Goal: Check status: Check status

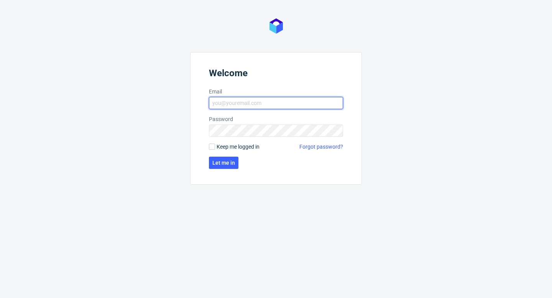
click at [260, 105] on input "Email" at bounding box center [276, 103] width 134 height 12
type input "aleks.ziemkowski@packhelp.com"
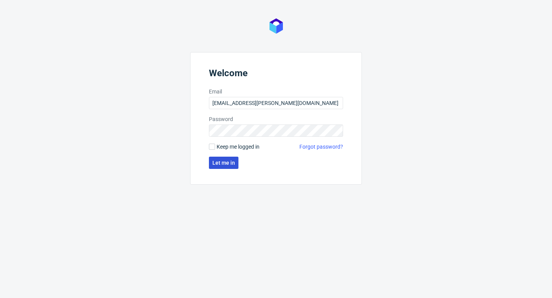
click at [228, 165] on span "Let me in" at bounding box center [223, 162] width 23 height 5
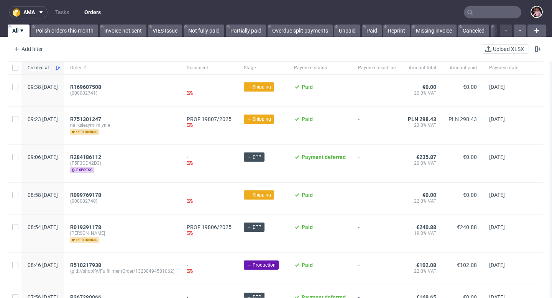
click at [479, 15] on input "text" at bounding box center [493, 12] width 58 height 12
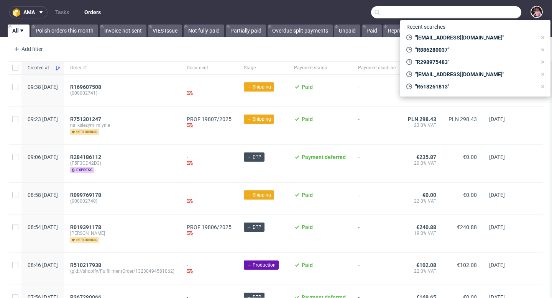
paste input "R968570568"
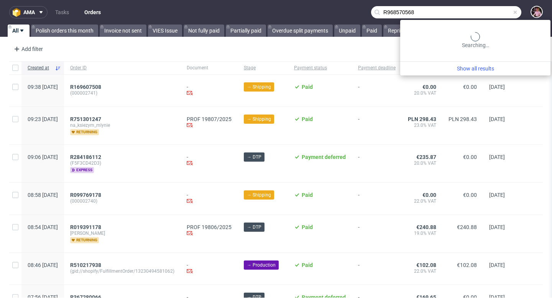
type input "R968570568"
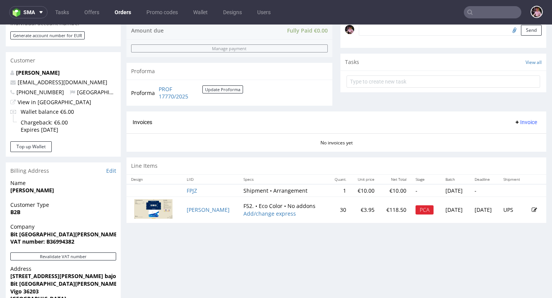
scroll to position [269, 0]
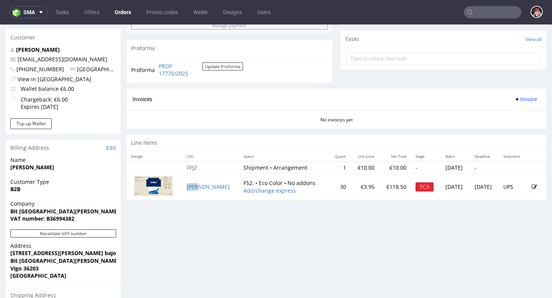
click at [198, 192] on td "[PERSON_NAME]" at bounding box center [210, 187] width 57 height 26
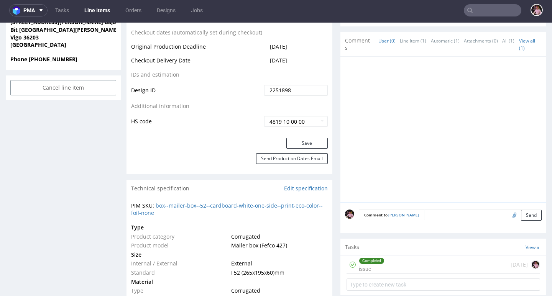
scroll to position [405, 0]
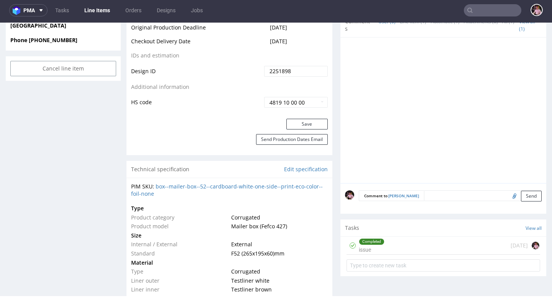
click at [432, 239] on div "Completed issue 22 days ago" at bounding box center [444, 246] width 194 height 18
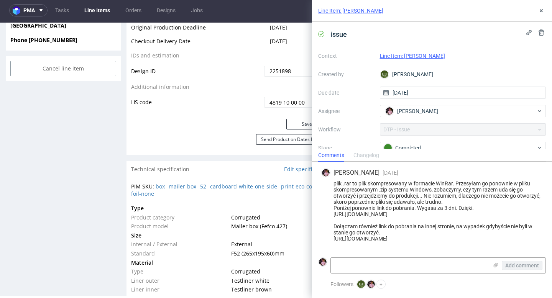
click at [394, 56] on link "Line Item: WJAY" at bounding box center [412, 56] width 65 height 6
click at [541, 7] on button at bounding box center [541, 10] width 9 height 9
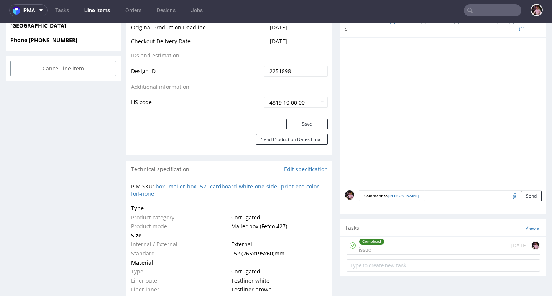
click at [500, 9] on input "text" at bounding box center [493, 10] width 58 height 12
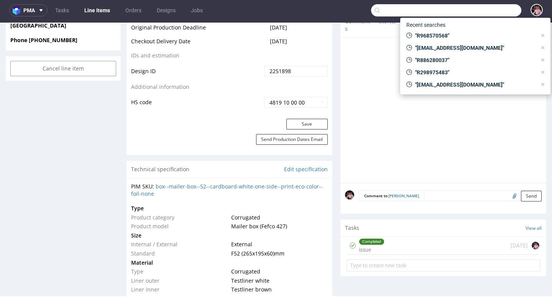
paste input "R553029859"
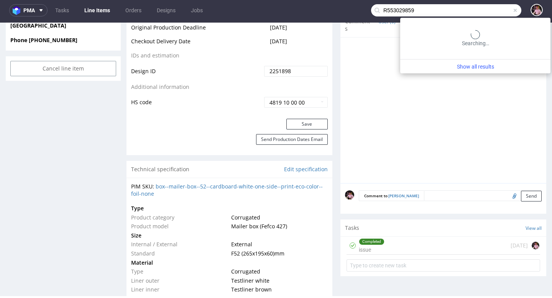
type input "R553029859"
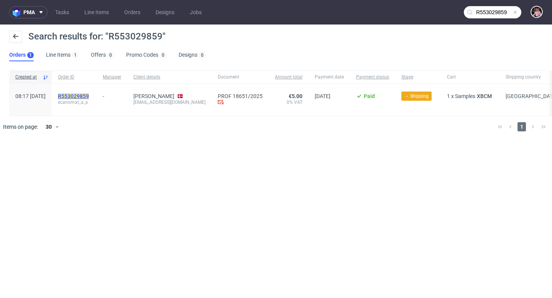
click at [89, 94] on mark "R553029859" at bounding box center [73, 96] width 31 height 6
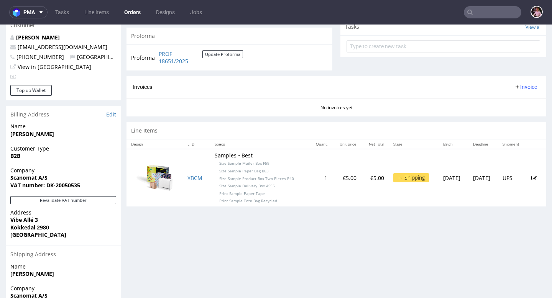
scroll to position [279, 0]
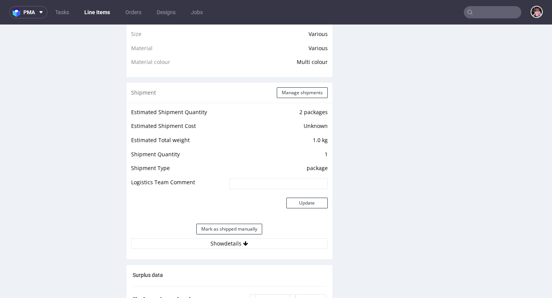
scroll to position [667, 0]
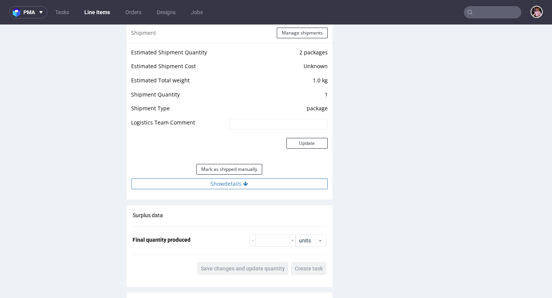
click at [245, 182] on icon at bounding box center [245, 183] width 5 height 5
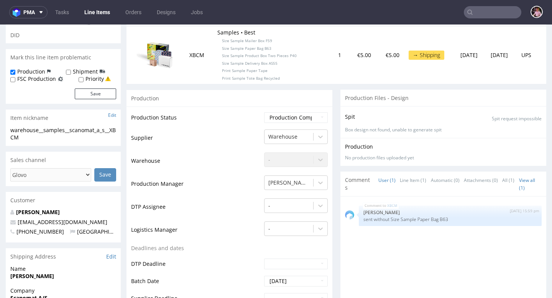
scroll to position [0, 0]
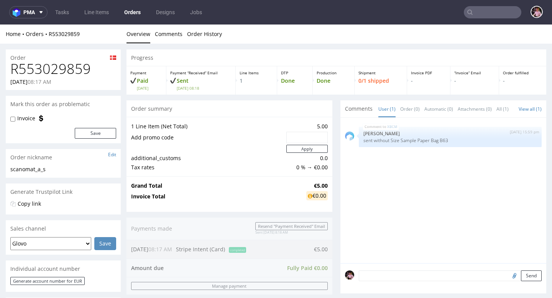
click at [47, 71] on h1 "R553029859" at bounding box center [63, 68] width 106 height 15
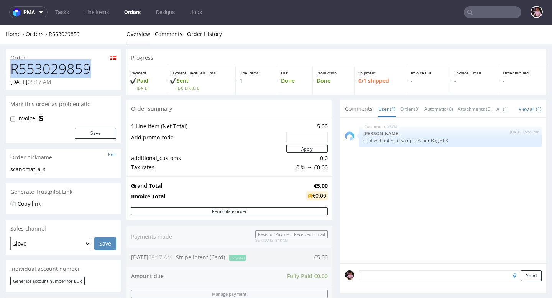
click at [47, 71] on h1 "R553029859" at bounding box center [63, 68] width 106 height 15
copy h1 "R553029859"
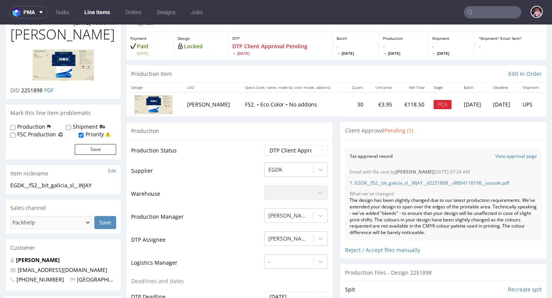
scroll to position [49, 0]
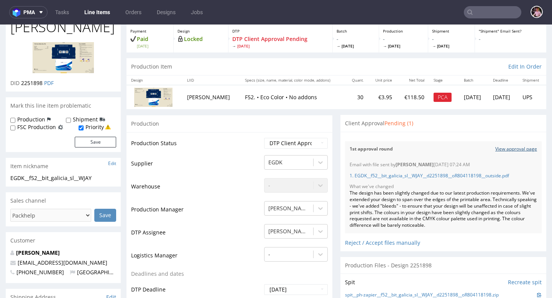
click at [495, 146] on link "View approval page" at bounding box center [516, 149] width 42 height 7
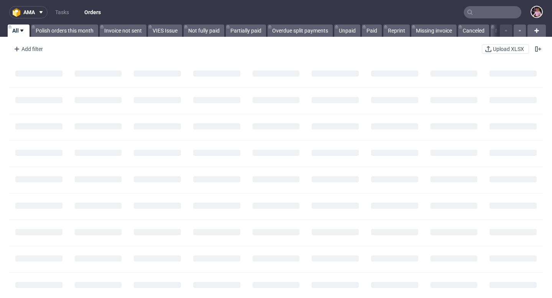
click at [496, 10] on input "text" at bounding box center [493, 12] width 58 height 12
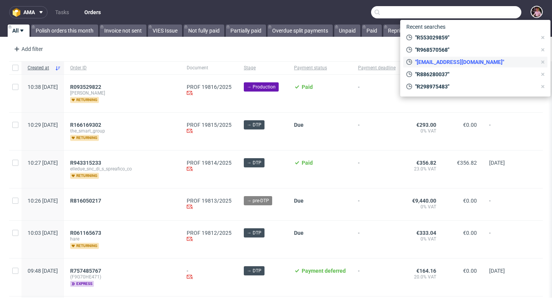
click at [542, 61] on use at bounding box center [542, 62] width 3 height 3
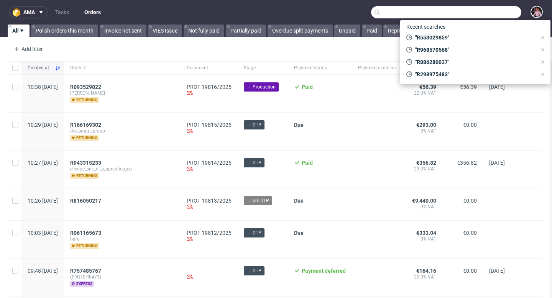
click at [397, 13] on input "text" at bounding box center [446, 12] width 150 height 12
click at [71, 27] on link "Polish orders this month" at bounding box center [64, 31] width 67 height 12
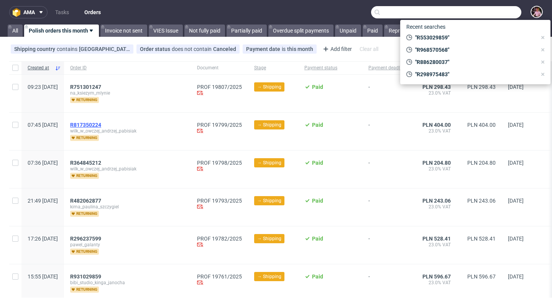
click at [101, 125] on span "R817350224" at bounding box center [85, 125] width 31 height 6
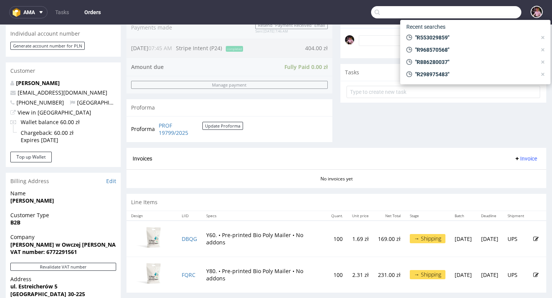
scroll to position [241, 0]
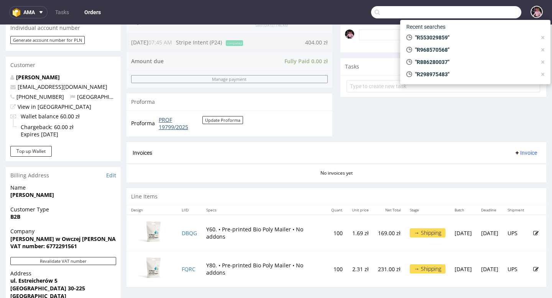
click at [172, 129] on link "PROF 19799/2025" at bounding box center [181, 123] width 44 height 15
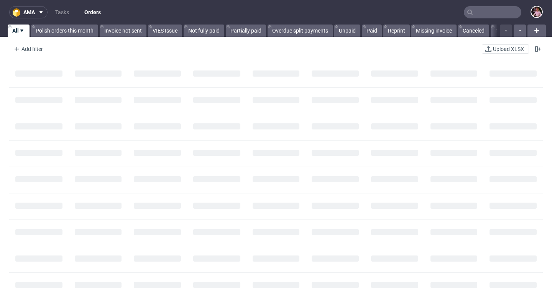
click at [491, 15] on input "text" at bounding box center [493, 12] width 58 height 12
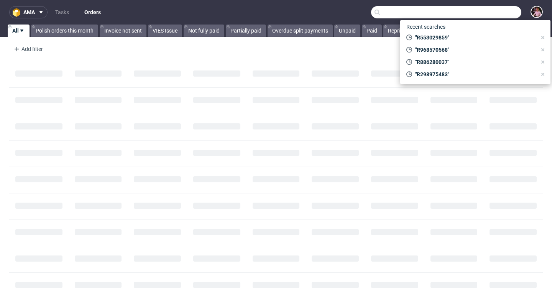
paste input "[PERSON_NAME][EMAIL_ADDRESS][DOMAIN_NAME]"
type input "[PERSON_NAME][EMAIL_ADDRESS][DOMAIN_NAME]"
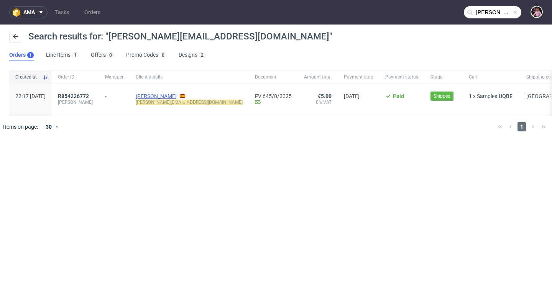
click at [173, 97] on link "[PERSON_NAME]" at bounding box center [156, 96] width 41 height 6
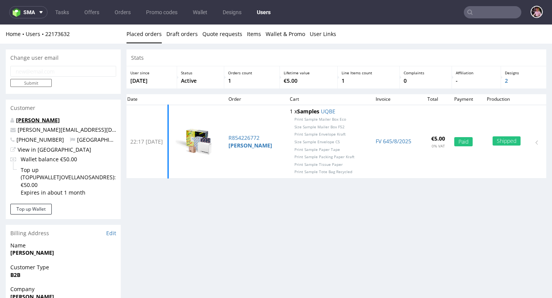
click at [35, 121] on link "[PERSON_NAME]" at bounding box center [38, 120] width 44 height 7
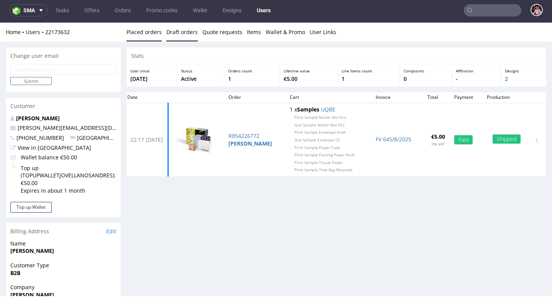
click at [176, 39] on link "Draft orders" at bounding box center [181, 32] width 31 height 19
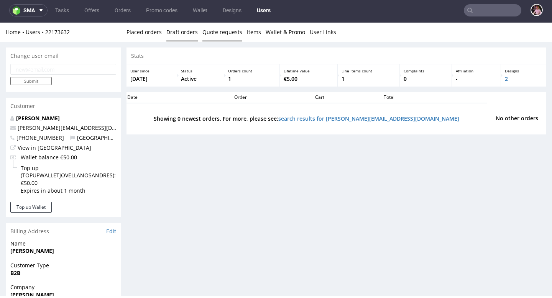
click at [222, 35] on link "Quote requests" at bounding box center [222, 32] width 40 height 19
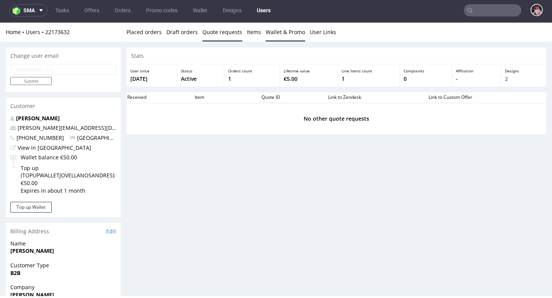
click at [266, 33] on link "Wallet & Promo" at bounding box center [285, 32] width 39 height 19
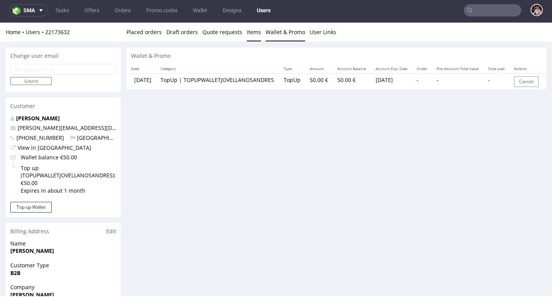
click at [255, 33] on link "Items" at bounding box center [254, 32] width 14 height 19
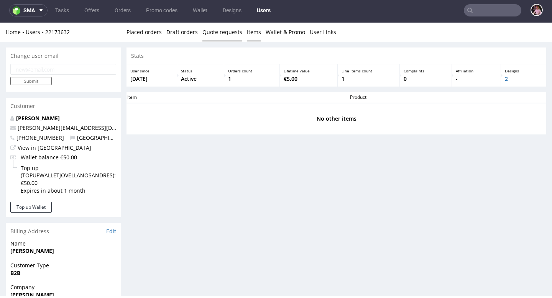
click at [224, 33] on link "Quote requests" at bounding box center [222, 32] width 40 height 19
click at [143, 33] on link "Placed orders" at bounding box center [144, 32] width 35 height 19
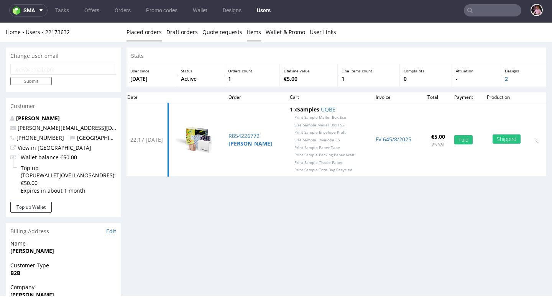
click at [252, 35] on link "Items" at bounding box center [254, 32] width 14 height 19
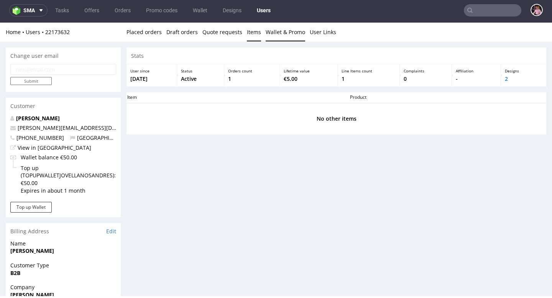
click at [279, 29] on link "Wallet & Promo" at bounding box center [285, 32] width 39 height 19
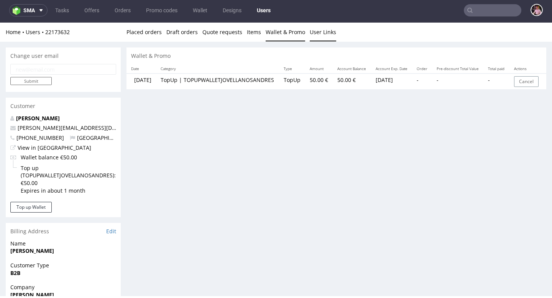
click at [312, 34] on link "User Links" at bounding box center [323, 32] width 26 height 19
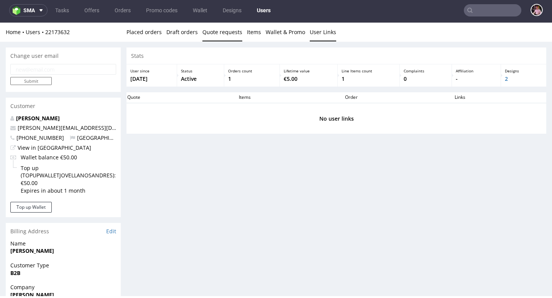
click at [223, 33] on link "Quote requests" at bounding box center [222, 32] width 40 height 19
click at [184, 35] on link "Draft orders" at bounding box center [181, 32] width 31 height 19
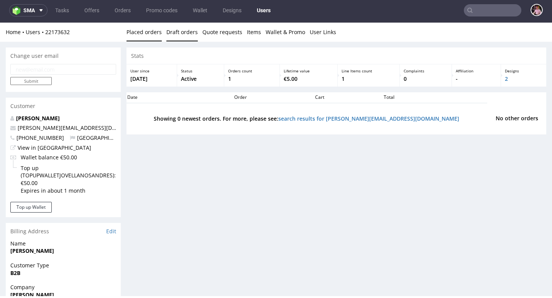
click at [144, 33] on link "Placed orders" at bounding box center [144, 32] width 35 height 19
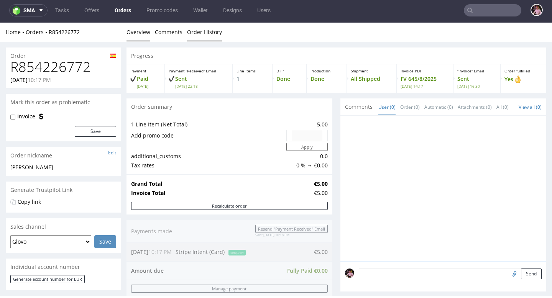
click at [207, 30] on link "Order History" at bounding box center [204, 32] width 35 height 19
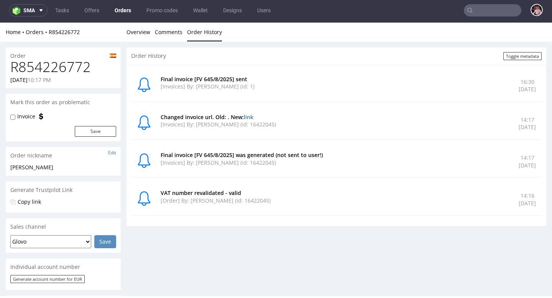
click at [484, 13] on input "text" at bounding box center [493, 10] width 58 height 12
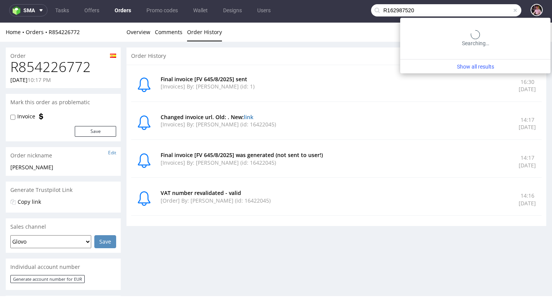
type input "R162987520"
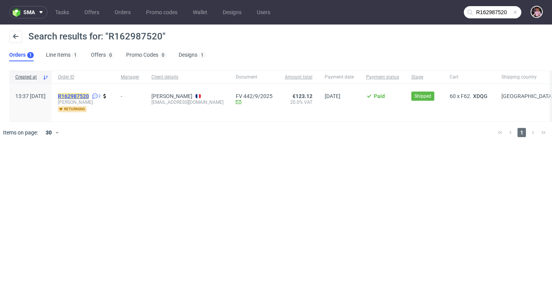
click at [89, 95] on mark "R162987520" at bounding box center [73, 96] width 31 height 6
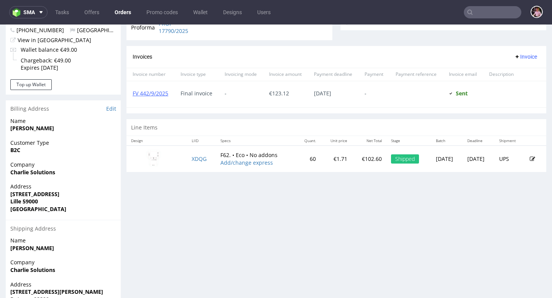
scroll to position [315, 0]
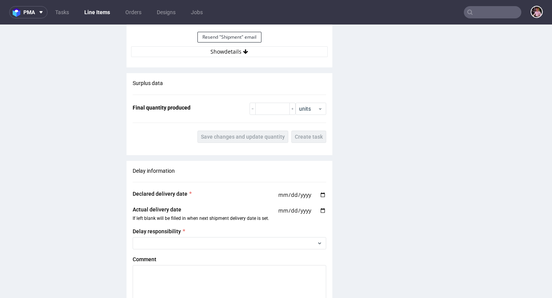
scroll to position [854, 0]
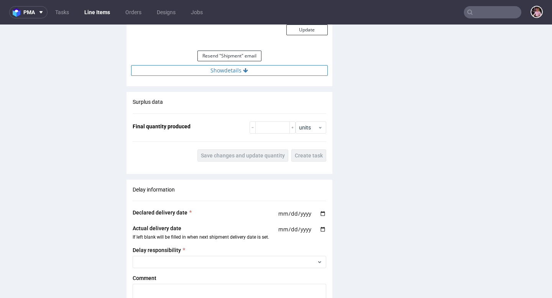
click at [272, 71] on button "Show details" at bounding box center [229, 70] width 197 height 11
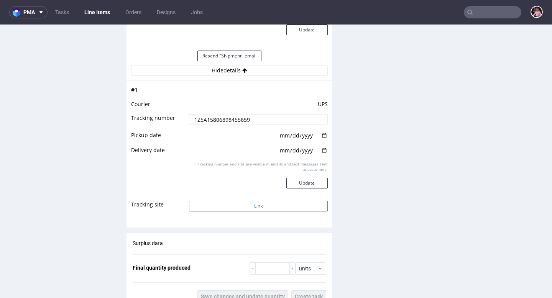
click at [217, 207] on button "Link" at bounding box center [258, 206] width 138 height 11
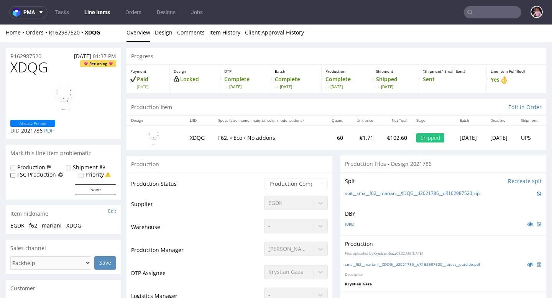
scroll to position [0, 0]
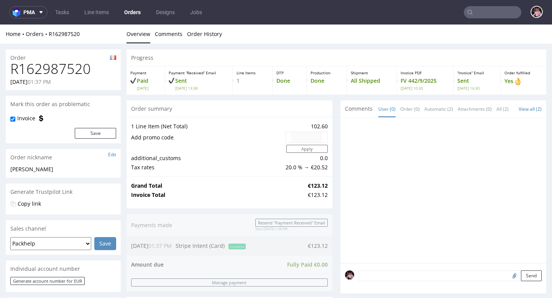
click at [72, 76] on h1 "R162987520" at bounding box center [63, 68] width 106 height 15
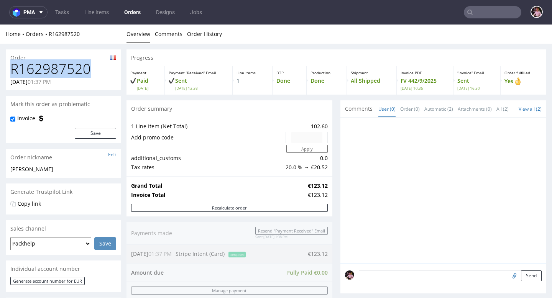
click at [72, 76] on h1 "R162987520" at bounding box center [63, 68] width 106 height 15
copy h1 "R162987520"
